Goal: Navigation & Orientation: Find specific page/section

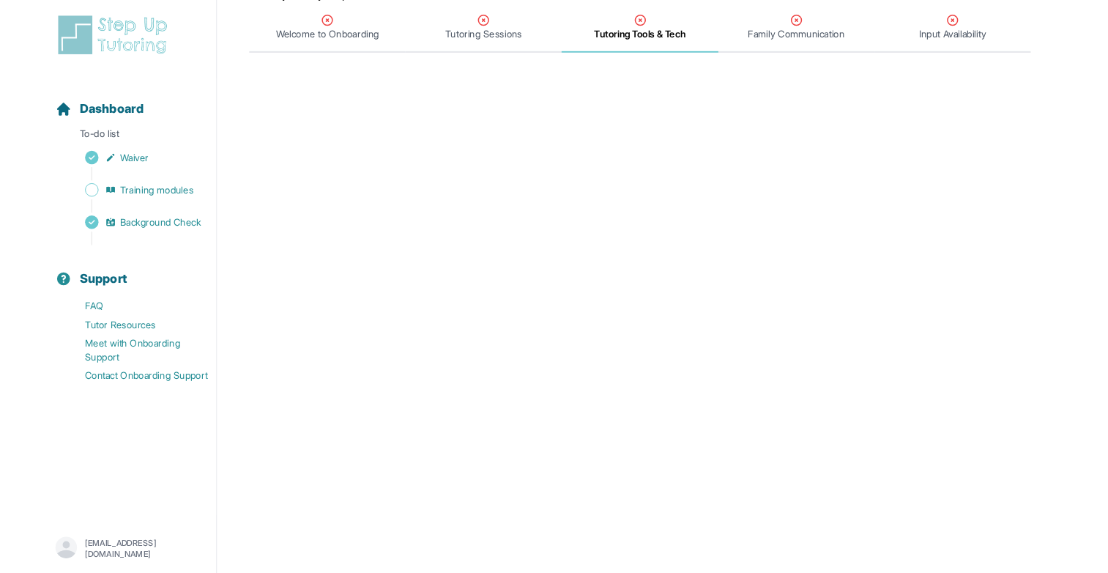
scroll to position [187, 0]
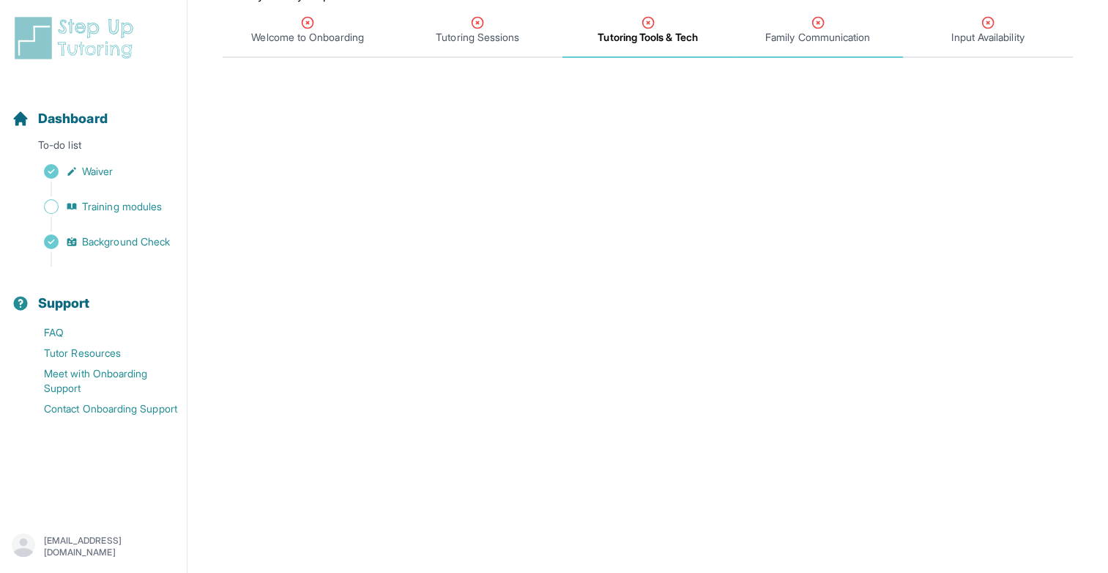
click at [544, 37] on span "Family Communication" at bounding box center [817, 37] width 105 height 15
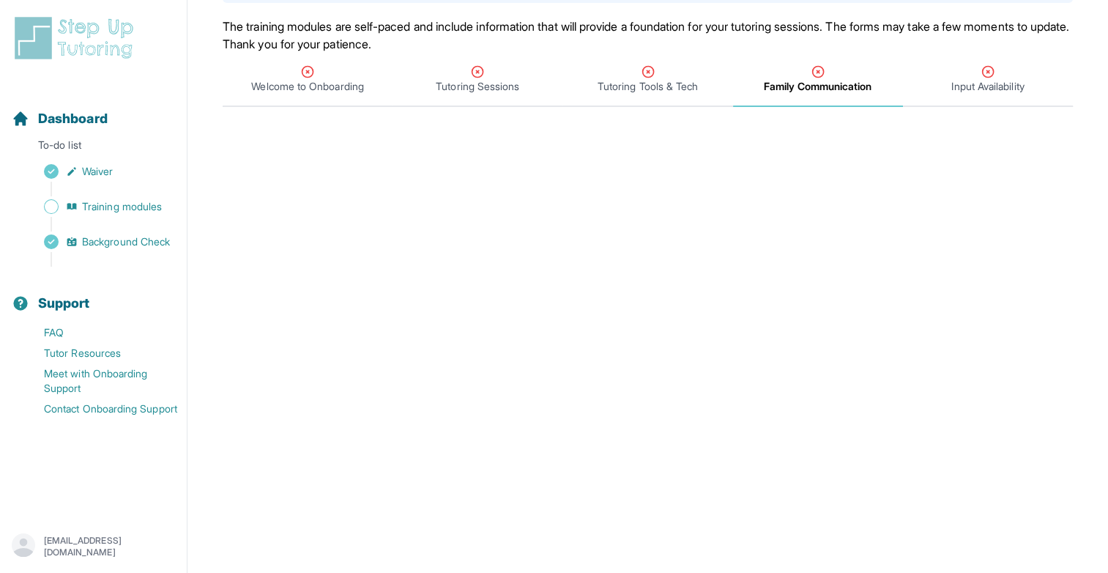
scroll to position [125, 0]
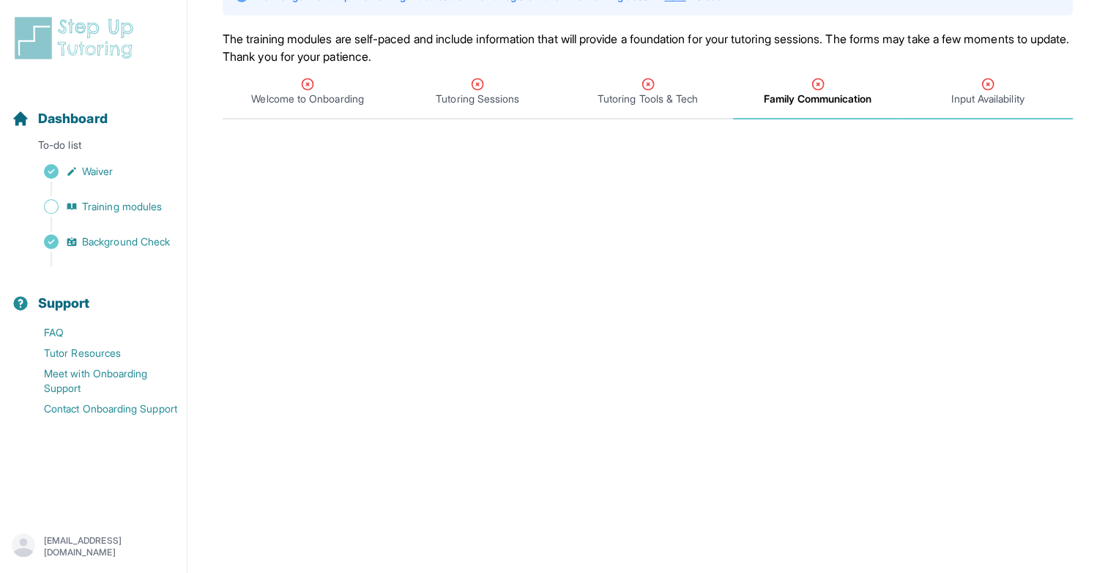
click at [544, 85] on div "Input Availability" at bounding box center [988, 91] width 164 height 29
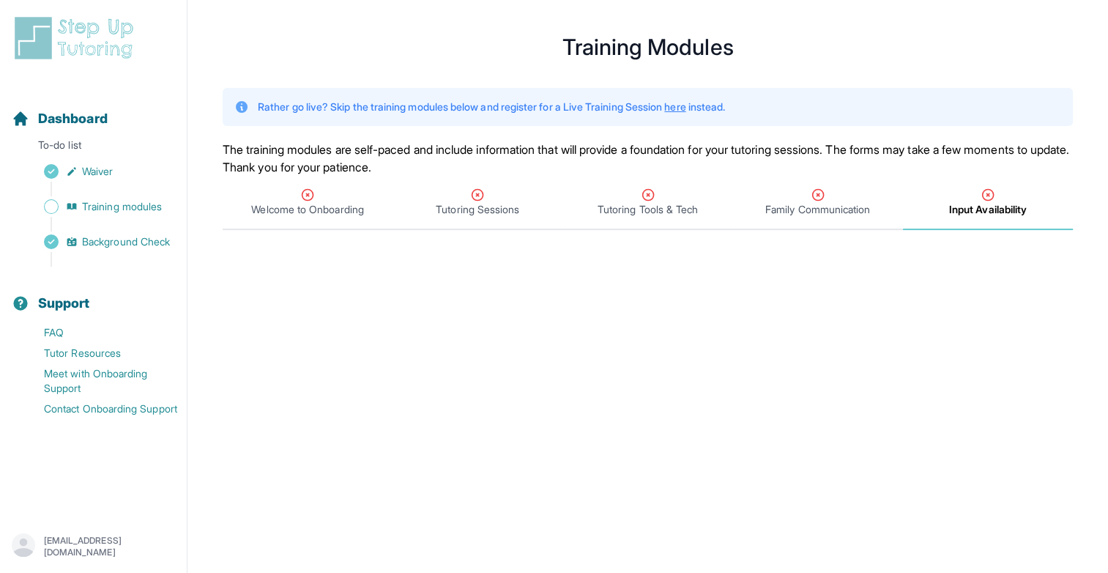
scroll to position [12, 0]
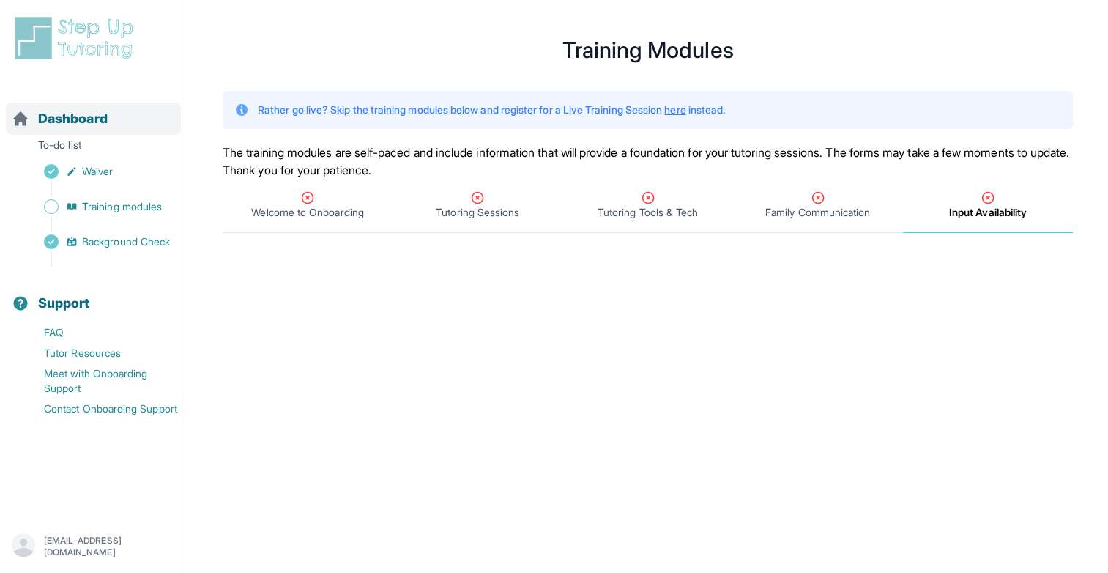
click at [81, 114] on span "Dashboard" at bounding box center [73, 118] width 70 height 21
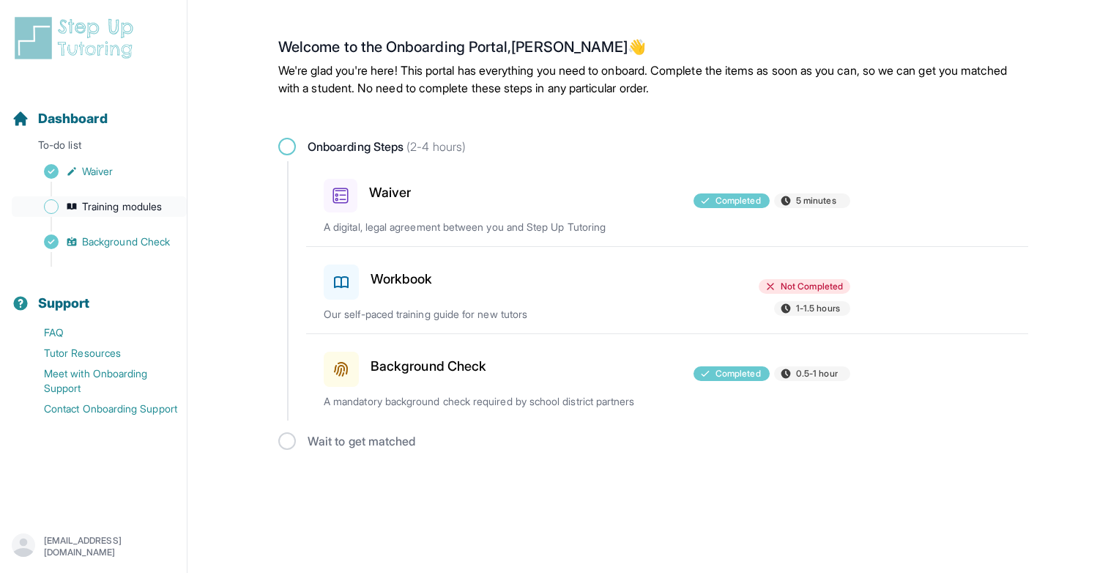
click at [120, 207] on span "Training modules" at bounding box center [122, 206] width 80 height 15
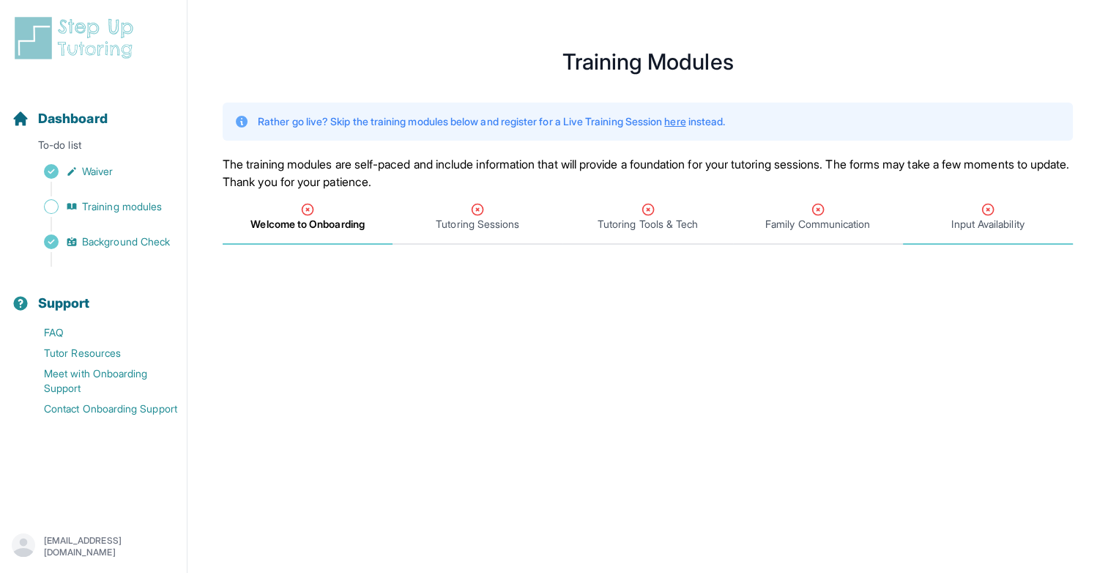
click at [544, 209] on div "Input Availability" at bounding box center [988, 216] width 164 height 29
click at [66, 113] on span "Dashboard" at bounding box center [73, 118] width 70 height 21
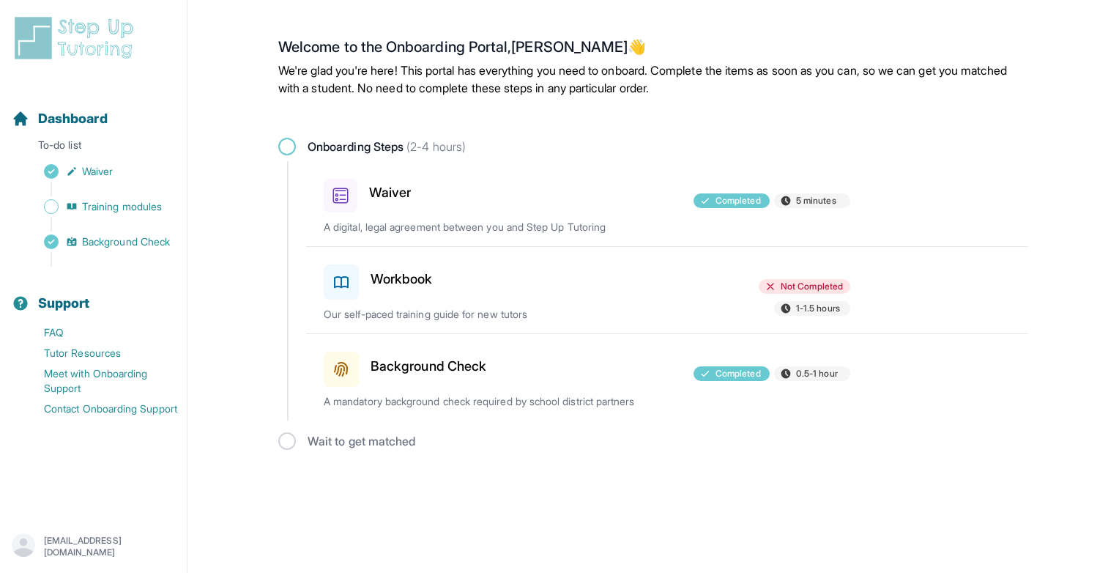
click at [282, 449] on div "Wait to get matched" at bounding box center [653, 441] width 750 height 18
click at [283, 439] on div "Wait to get matched" at bounding box center [653, 441] width 750 height 18
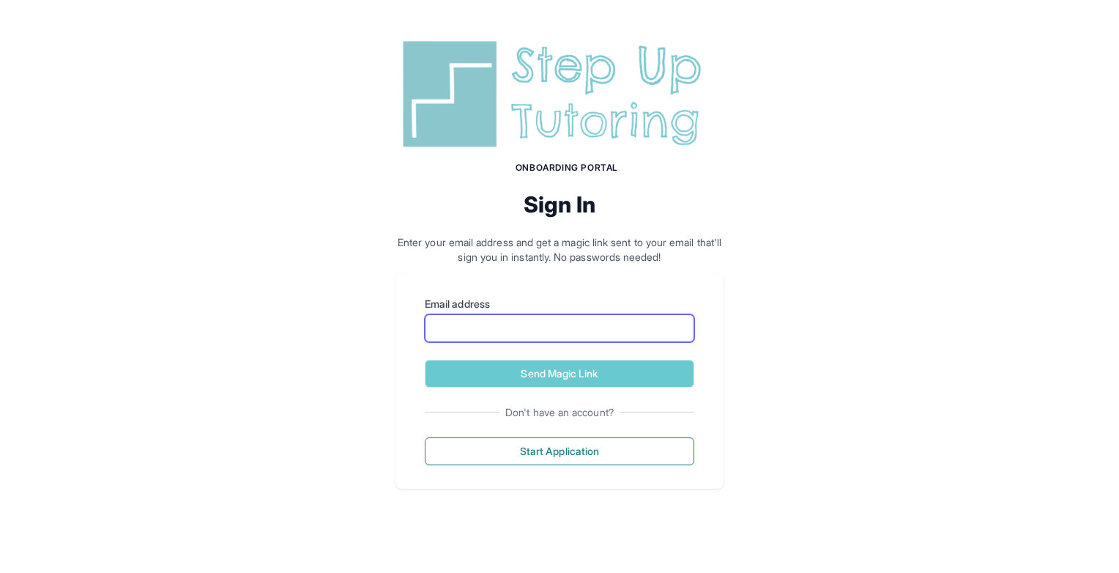
click at [464, 317] on input "Email address" at bounding box center [560, 328] width 270 height 28
click at [425, 360] on button "Send Magic Link" at bounding box center [560, 374] width 270 height 28
type input "**********"
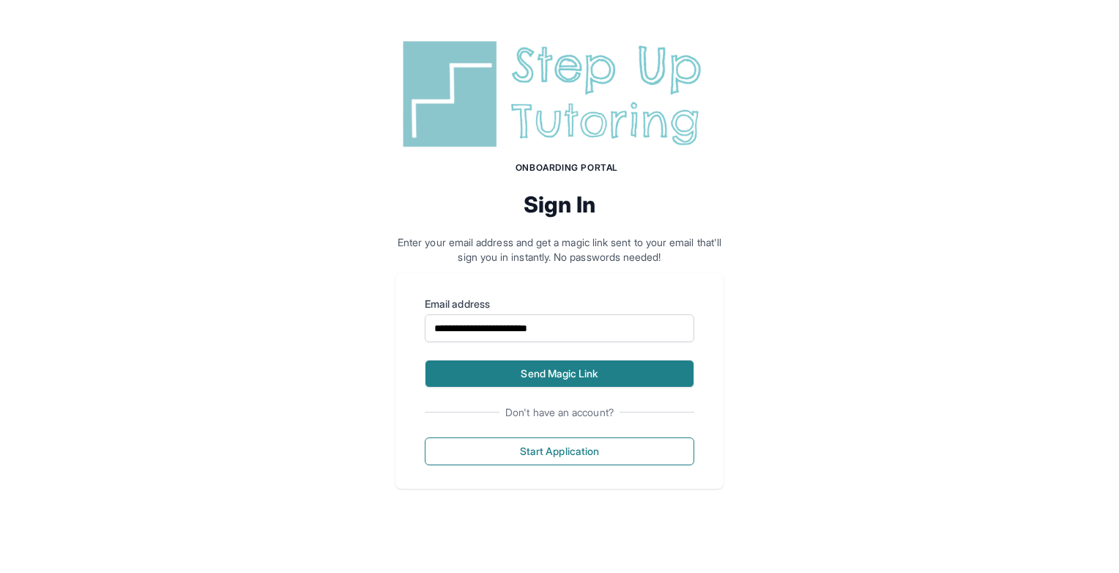
click at [598, 376] on button "Send Magic Link" at bounding box center [560, 374] width 270 height 28
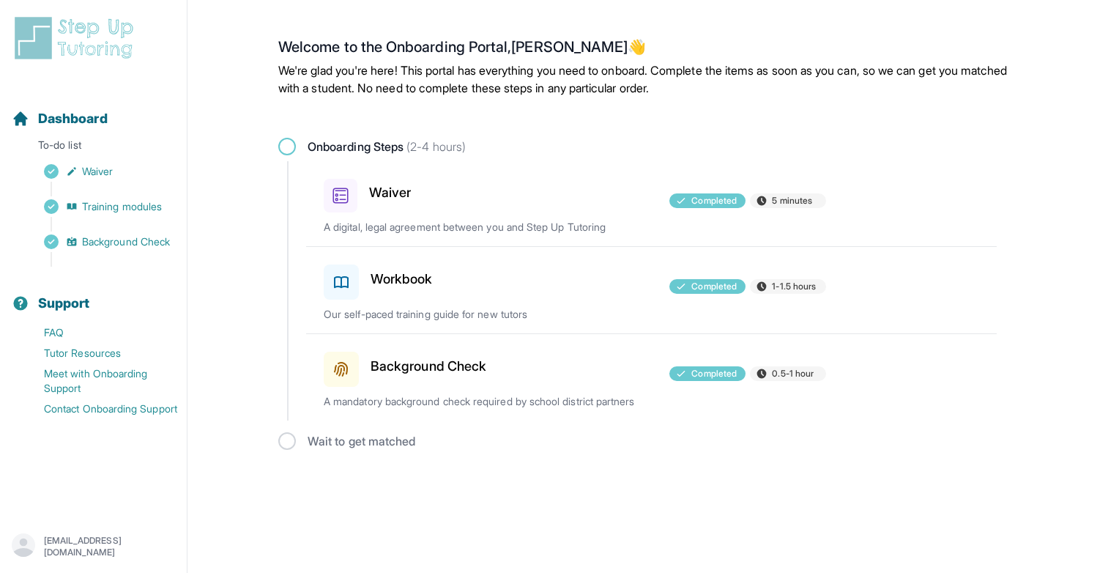
click at [283, 445] on div "Wait to get matched" at bounding box center [653, 441] width 750 height 18
click at [129, 375] on link "Meet with Onboarding Support" at bounding box center [99, 380] width 175 height 35
